Goal: Transaction & Acquisition: Purchase product/service

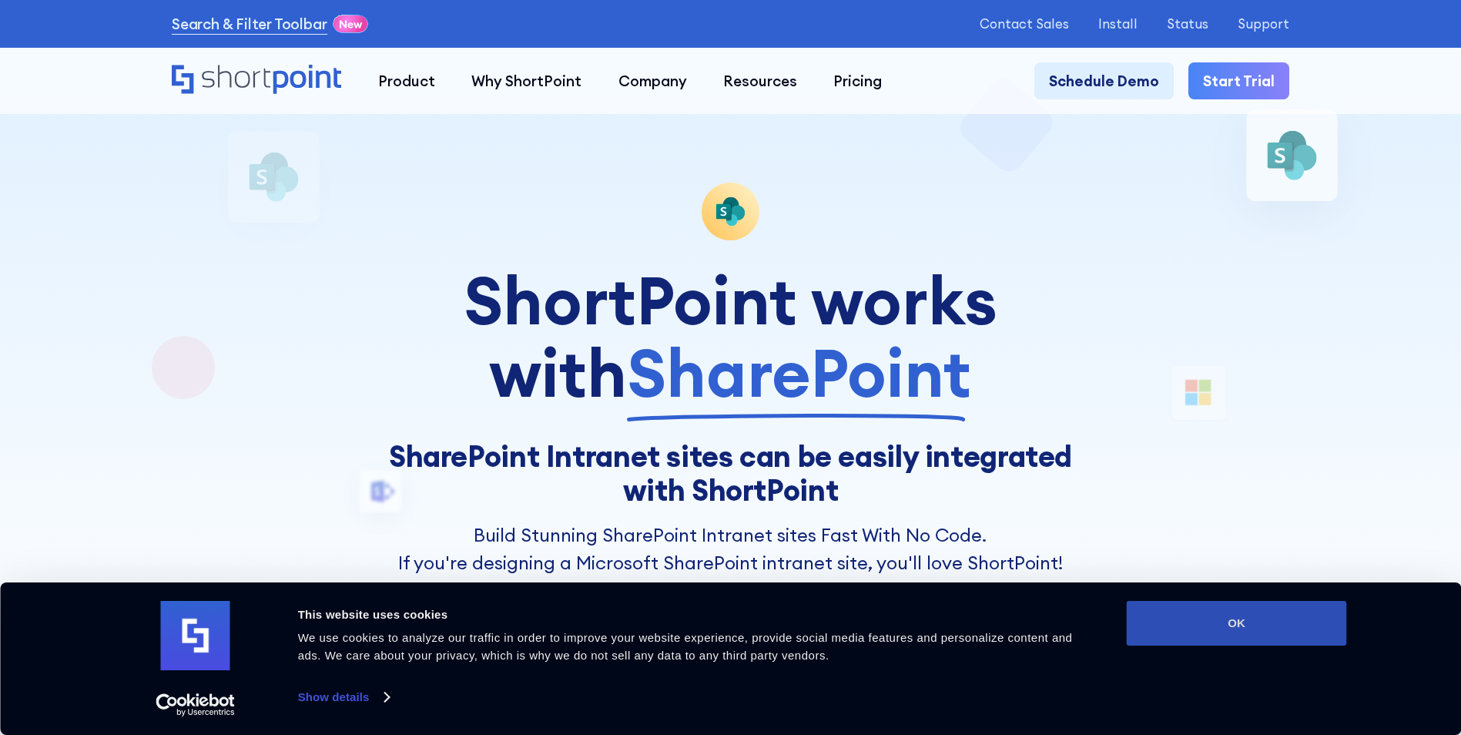
click at [1229, 621] on button "OK" at bounding box center [1237, 623] width 220 height 45
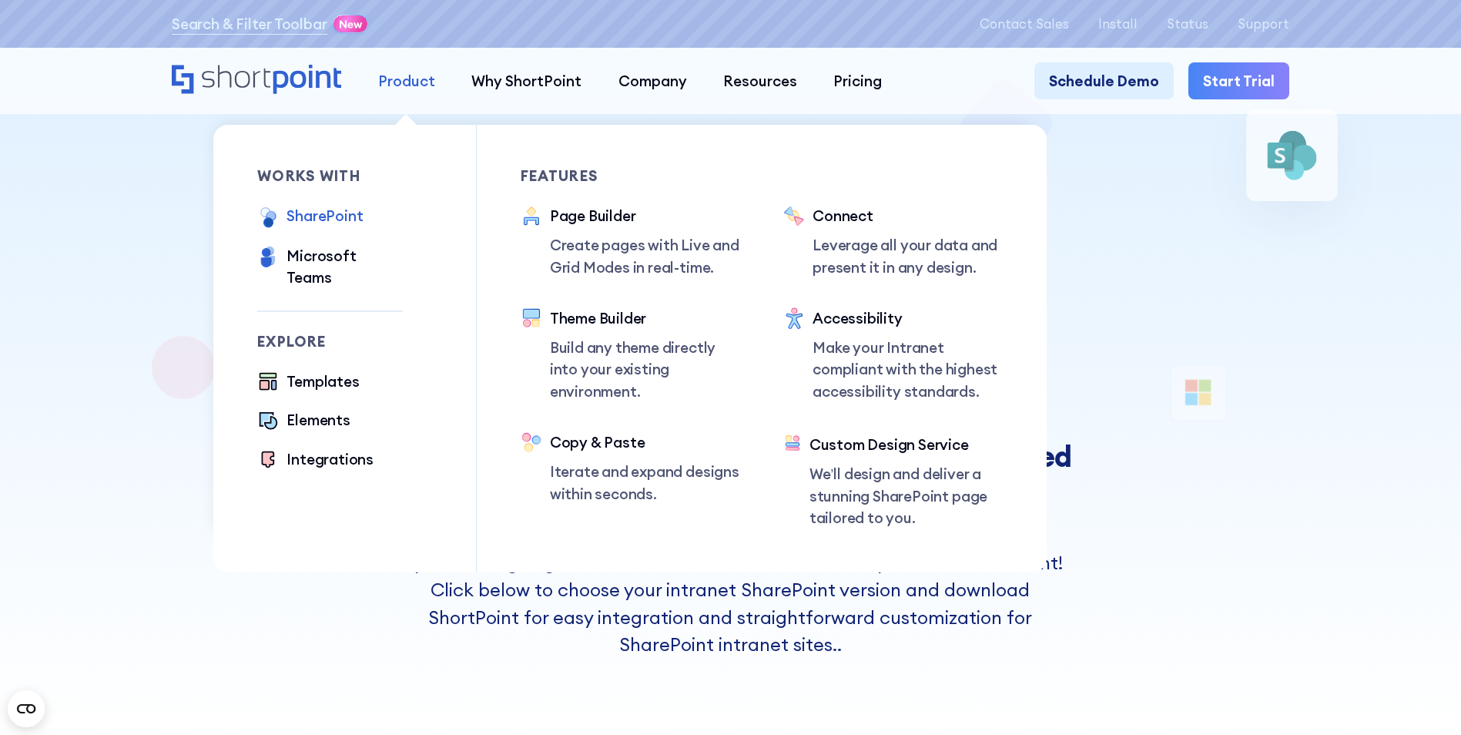
click at [406, 89] on div "Product" at bounding box center [406, 81] width 57 height 22
click at [305, 220] on div "SharePoint" at bounding box center [325, 216] width 76 height 22
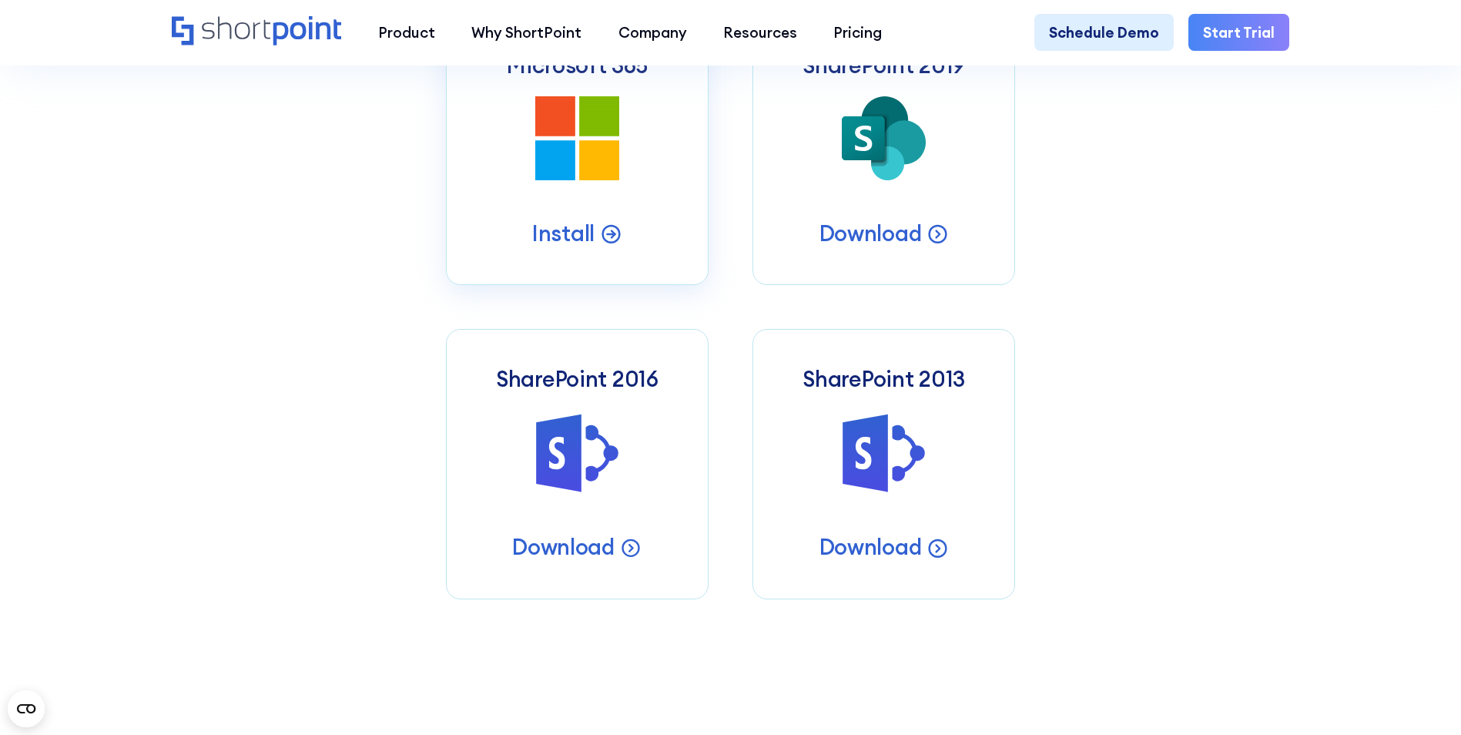
scroll to position [924, 0]
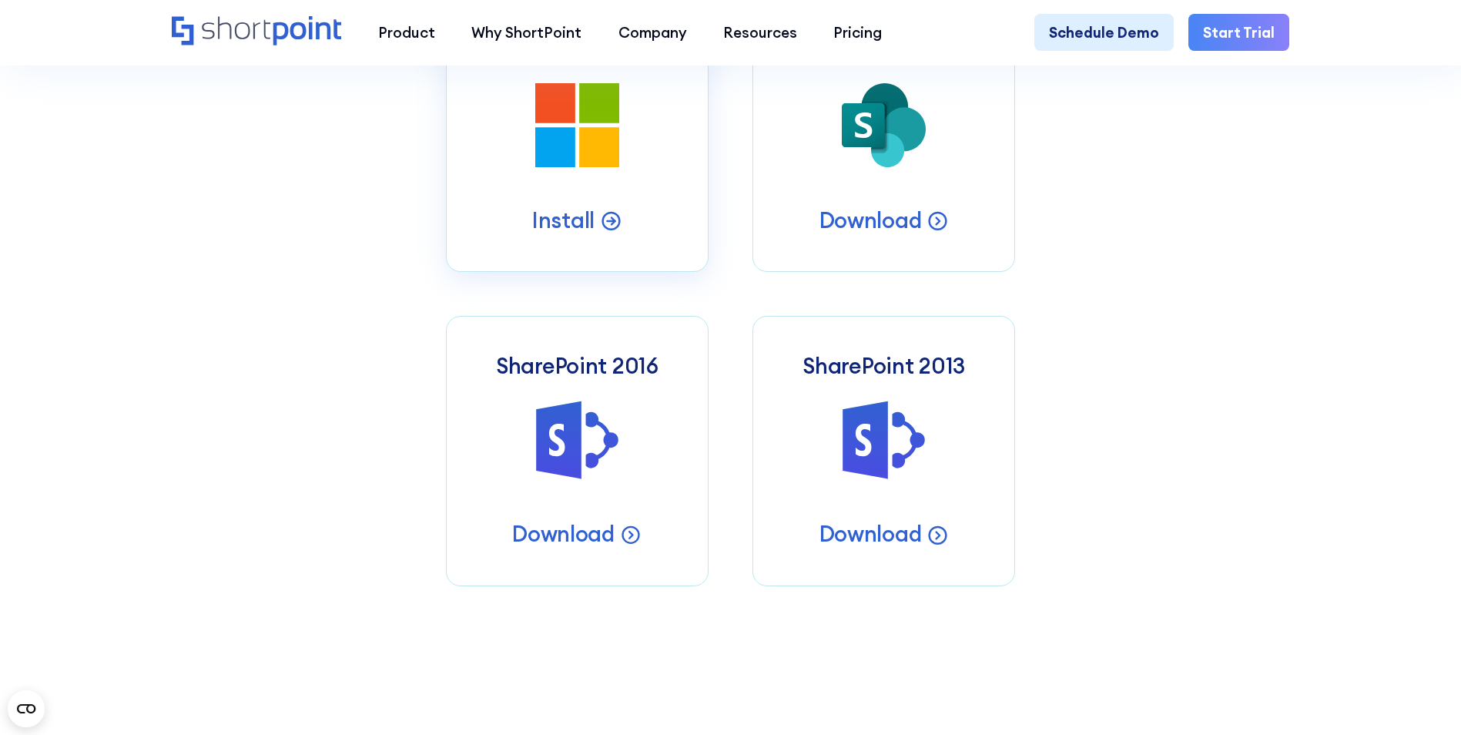
click at [563, 92] on icon at bounding box center [555, 103] width 40 height 40
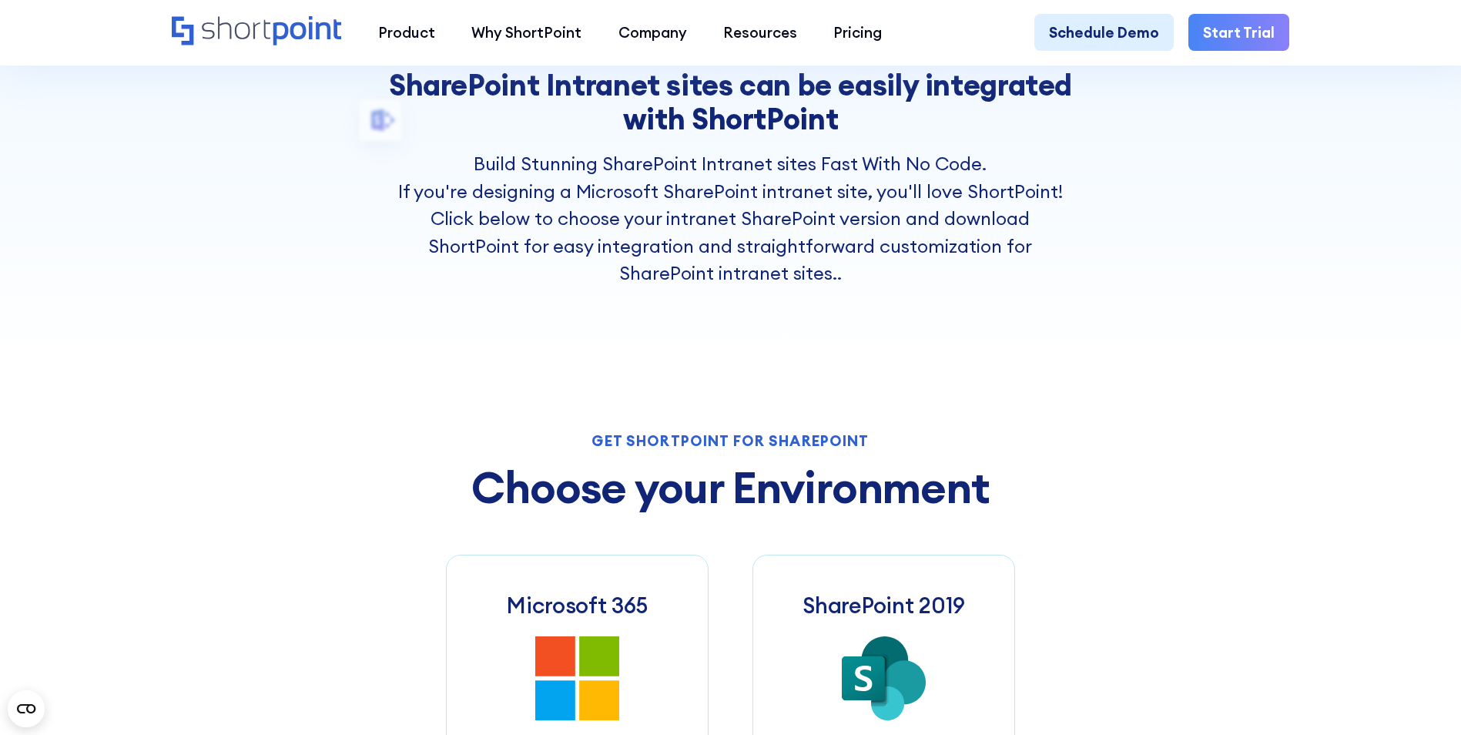
scroll to position [154, 0]
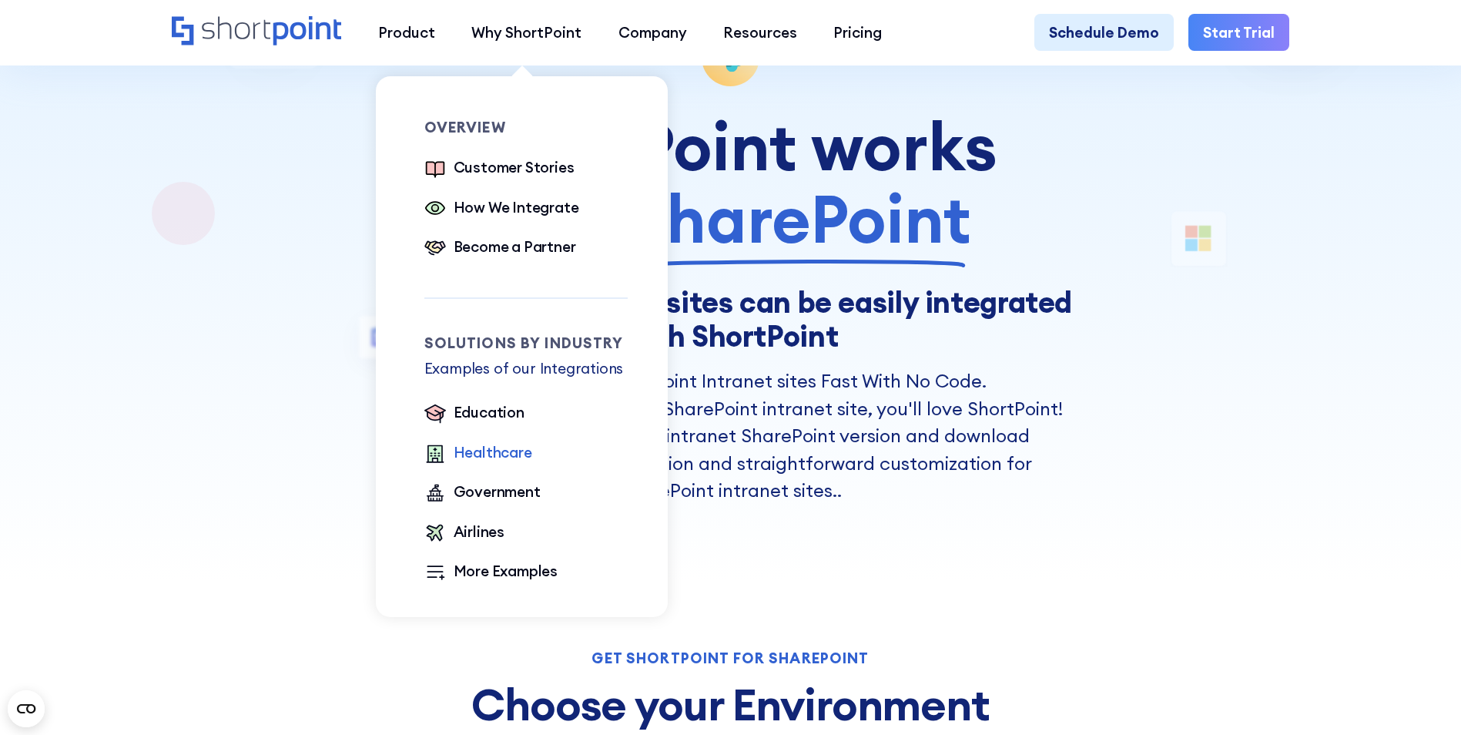
click at [472, 451] on div "Healthcare" at bounding box center [493, 452] width 79 height 22
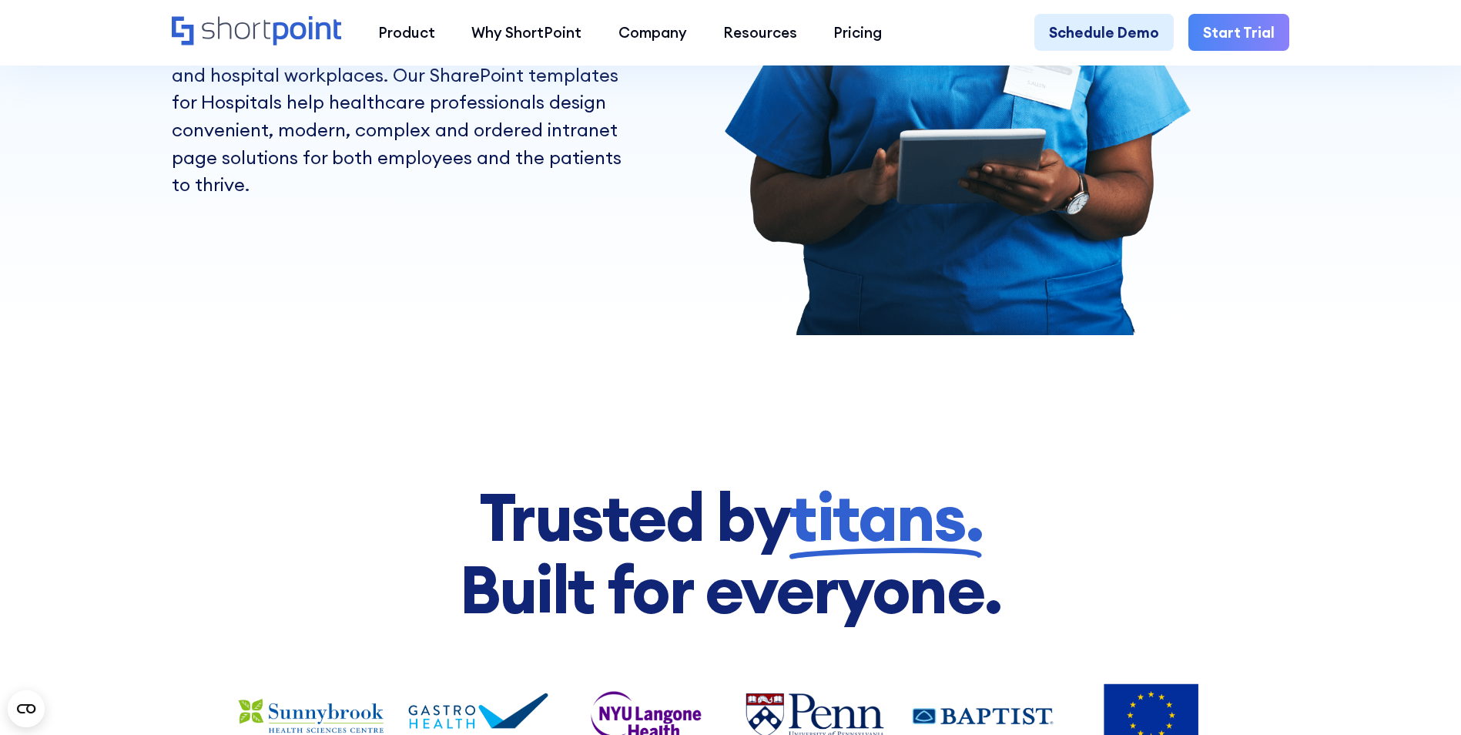
scroll to position [77, 0]
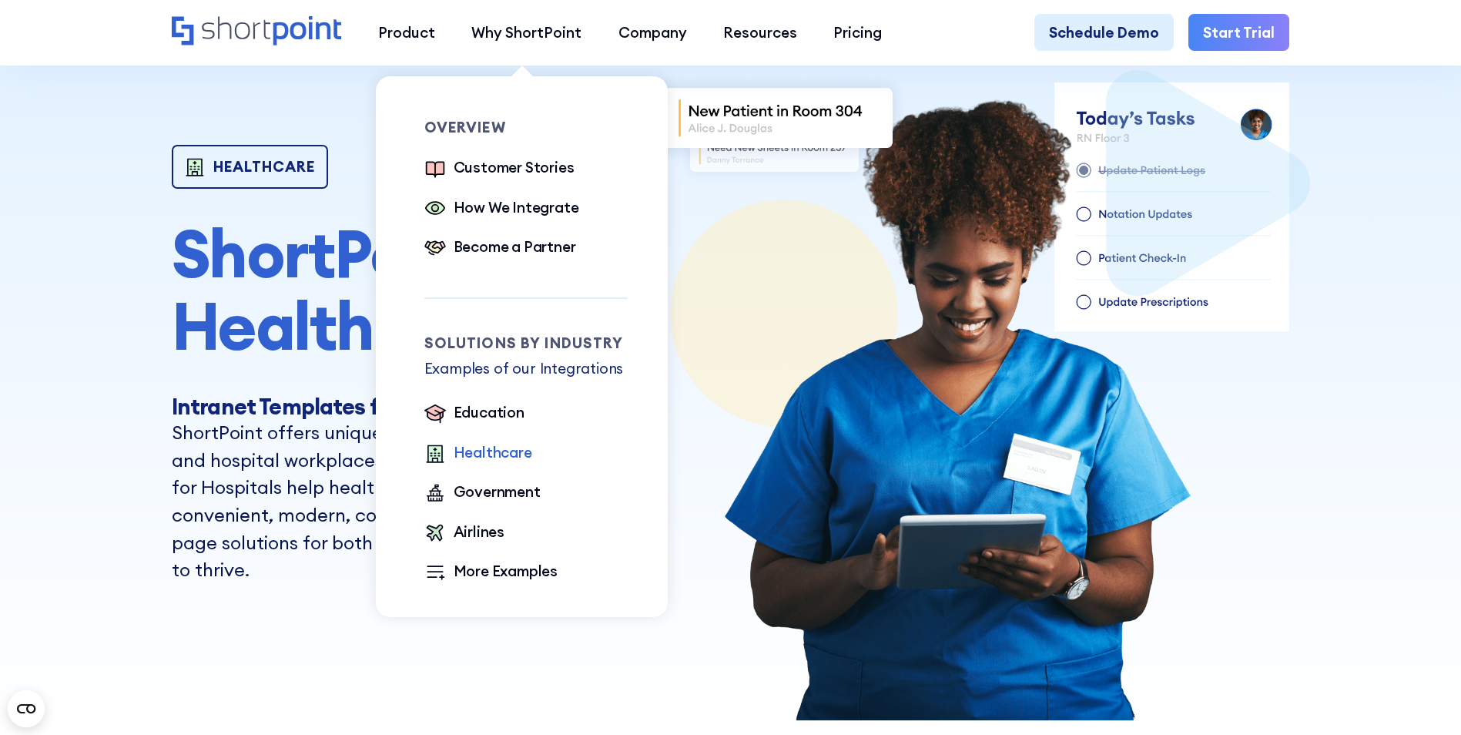
click at [515, 373] on p "Examples of our Integrations" at bounding box center [525, 368] width 203 height 22
click at [494, 370] on p "Examples of our Integrations" at bounding box center [525, 368] width 203 height 22
click at [487, 572] on div "More Examples" at bounding box center [506, 571] width 105 height 22
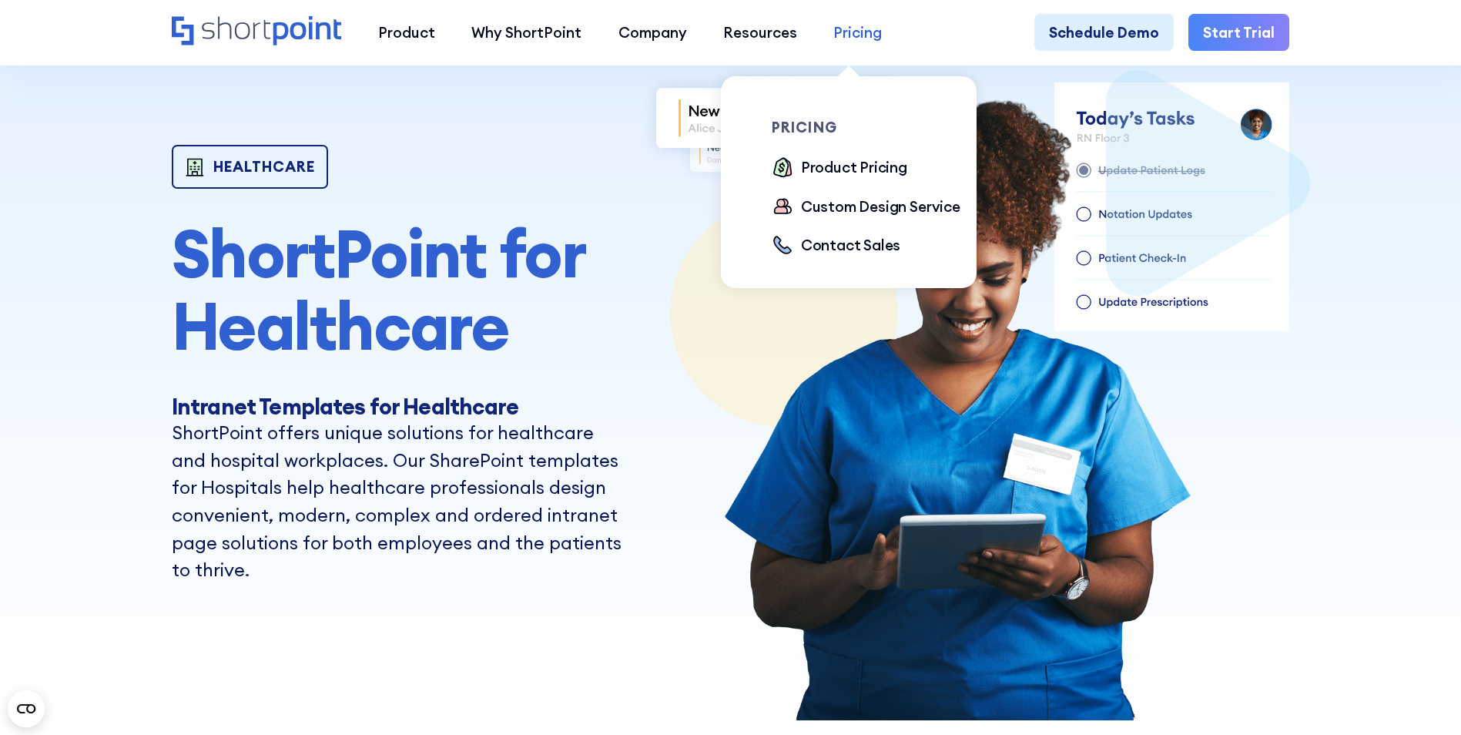
click at [851, 38] on div "Pricing" at bounding box center [857, 33] width 49 height 22
click at [832, 169] on div "Product Pricing" at bounding box center [854, 167] width 106 height 22
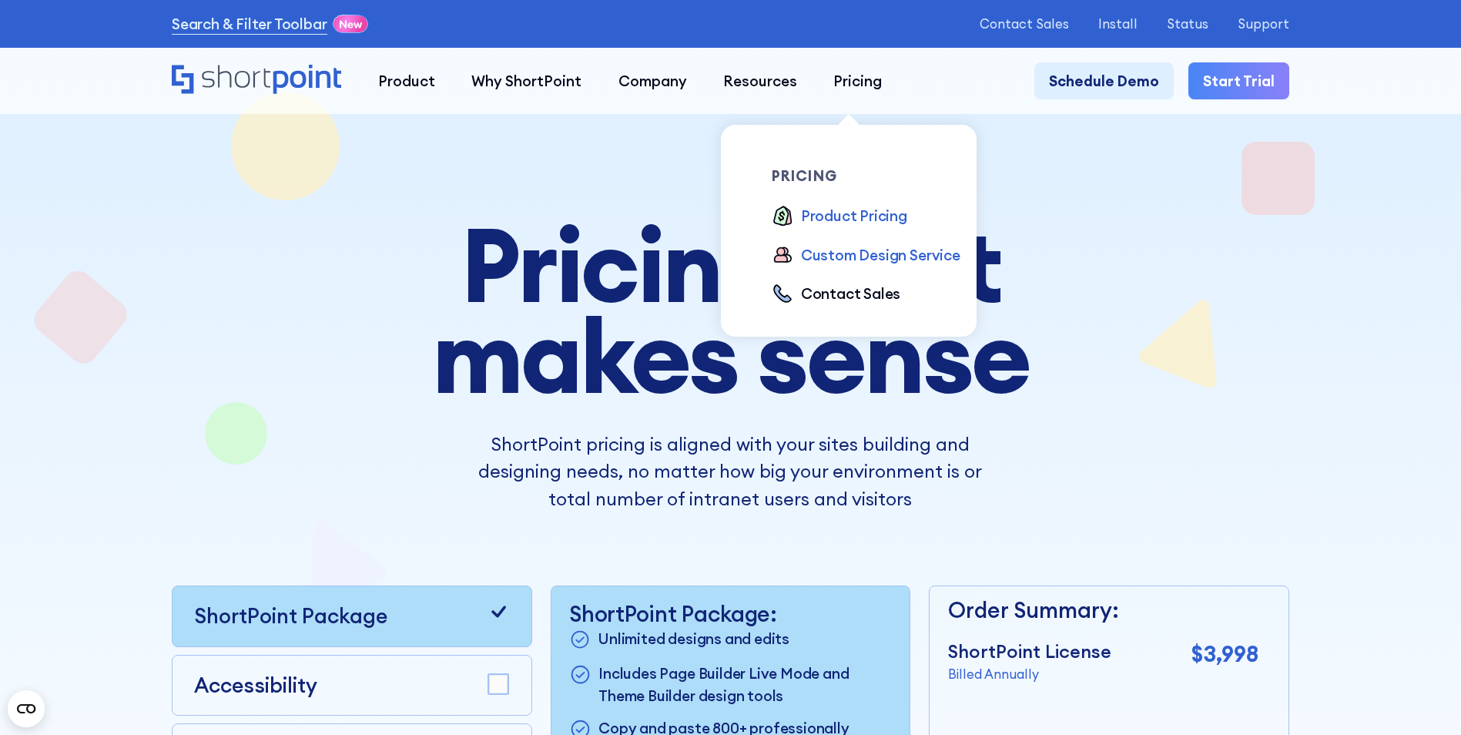
click at [840, 255] on div "Custom Design Service" at bounding box center [880, 255] width 159 height 22
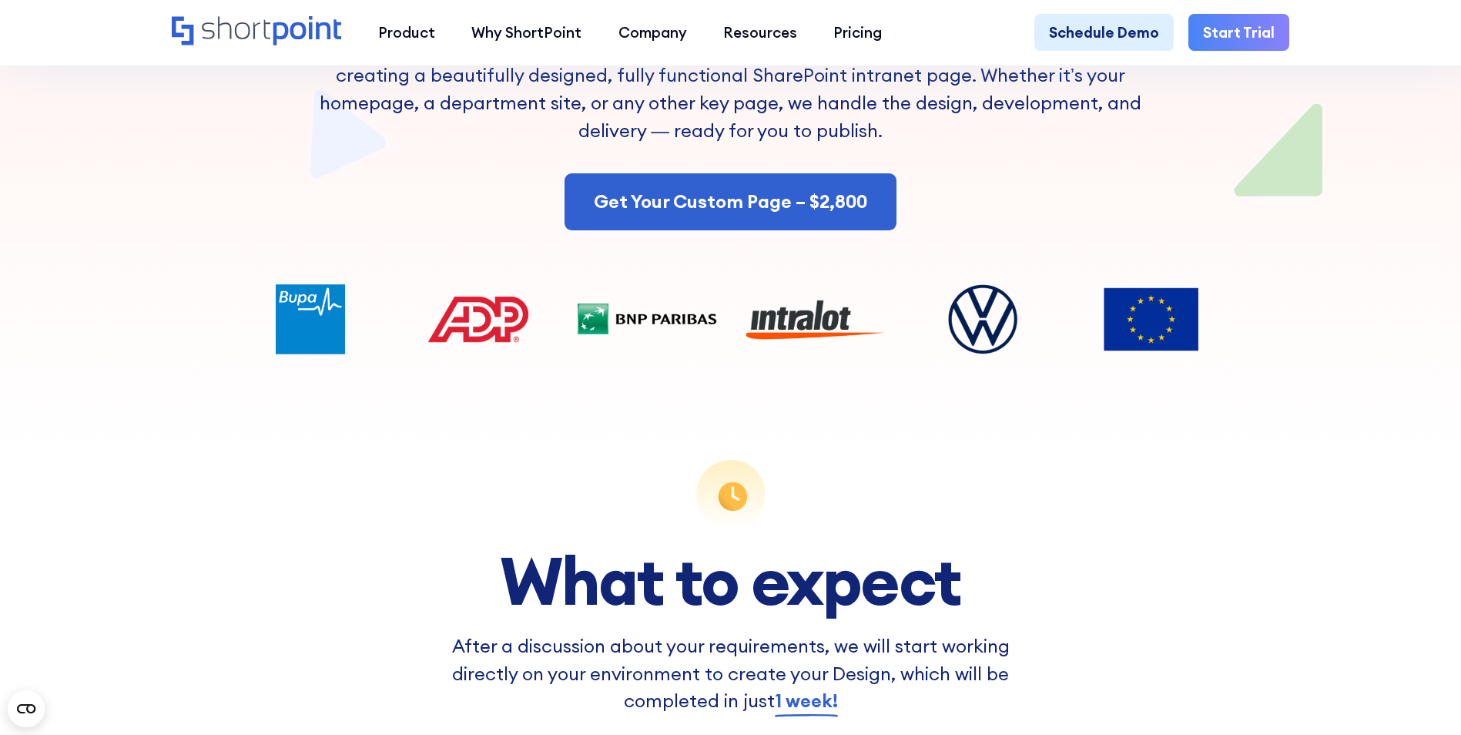
scroll to position [308, 0]
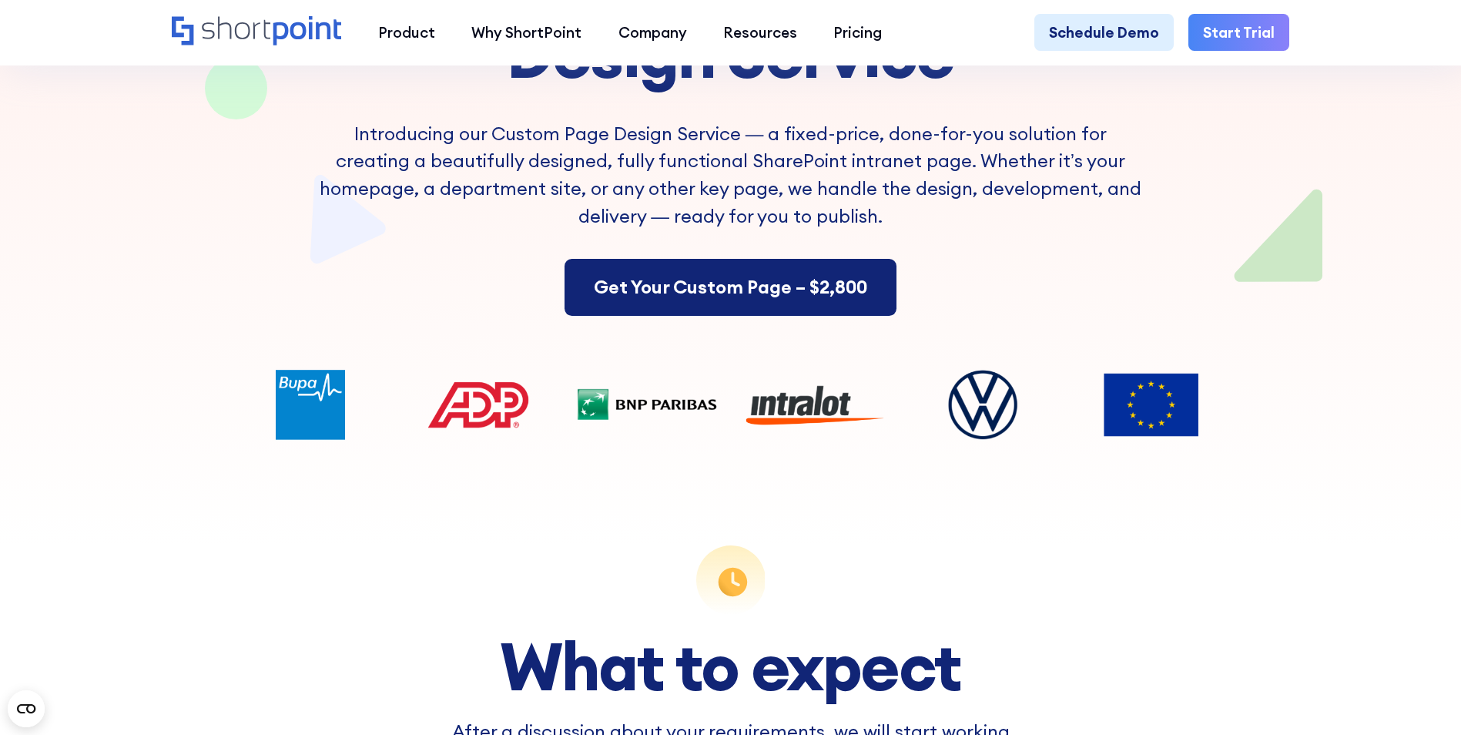
click at [672, 292] on link "Get Your Custom Page – $2,800" at bounding box center [731, 287] width 332 height 57
